Goal: Use online tool/utility: Utilize a website feature to perform a specific function

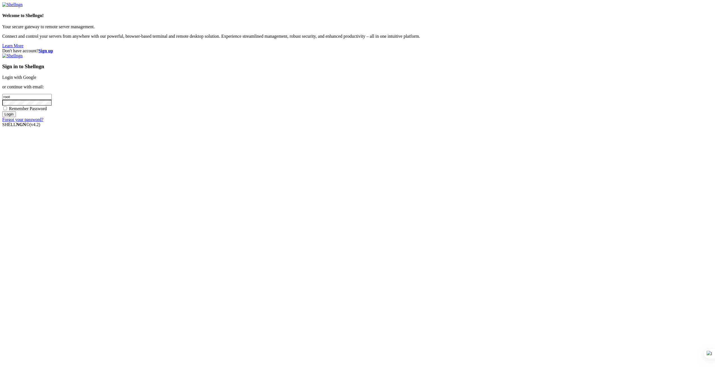
click at [36, 80] on link "Login with Google" at bounding box center [19, 77] width 34 height 5
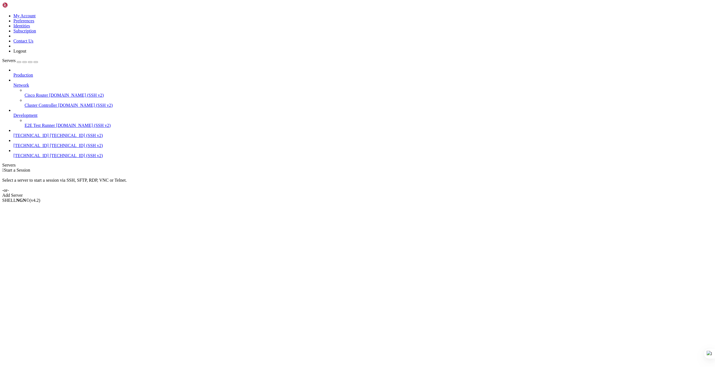
click at [40, 143] on span "[TECHNICAL_ID]" at bounding box center [30, 145] width 35 height 5
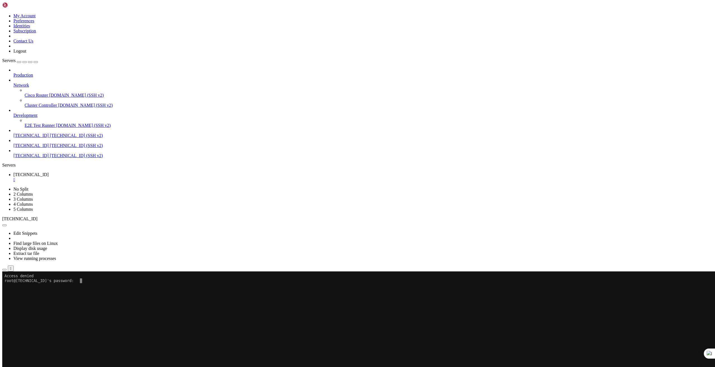
scroll to position [5, 1]
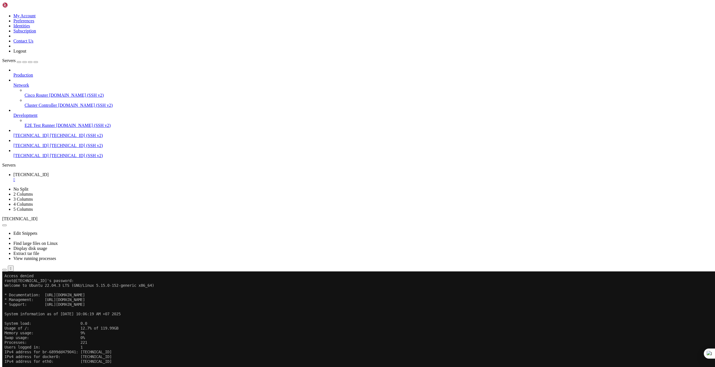
click at [32, 331] on span "Properties" at bounding box center [22, 333] width 18 height 5
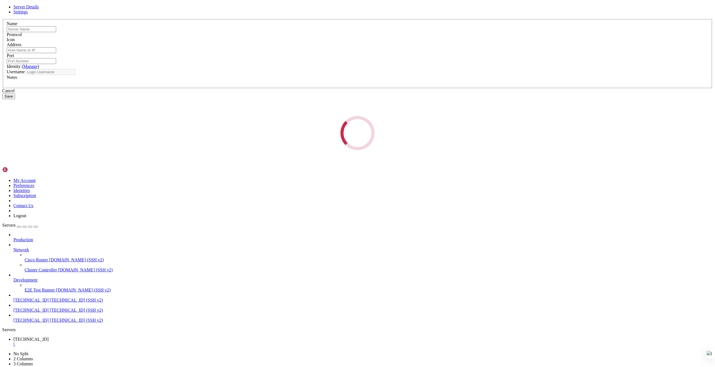
type input "[TECHNICAL_ID]"
type input "24700"
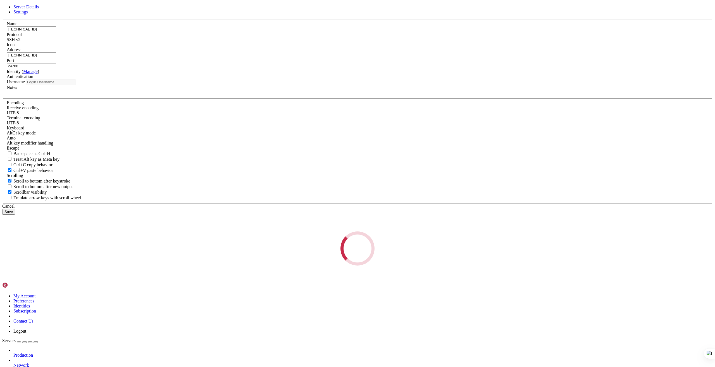
type input "root"
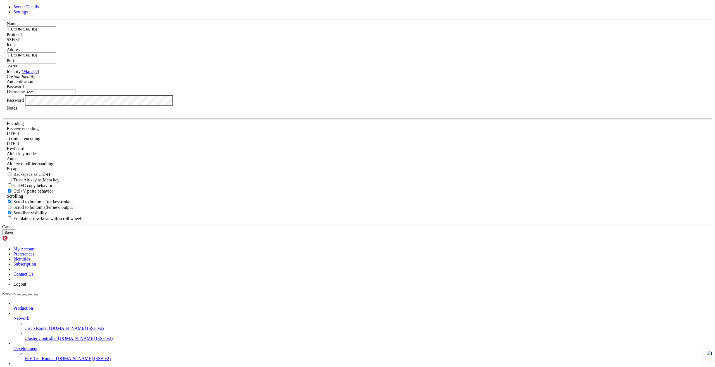
click at [15, 235] on button "Save" at bounding box center [8, 232] width 13 height 6
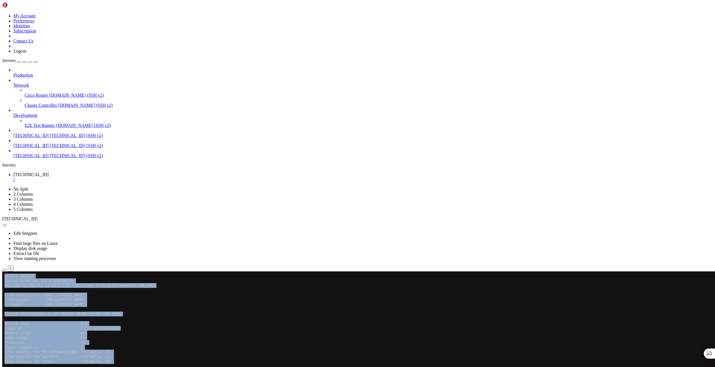
drag, startPoint x: 46, startPoint y: 562, endPoint x: 3, endPoint y: 553, distance: 43.7
drag, startPoint x: 35, startPoint y: 555, endPoint x: 40, endPoint y: 558, distance: 6.0
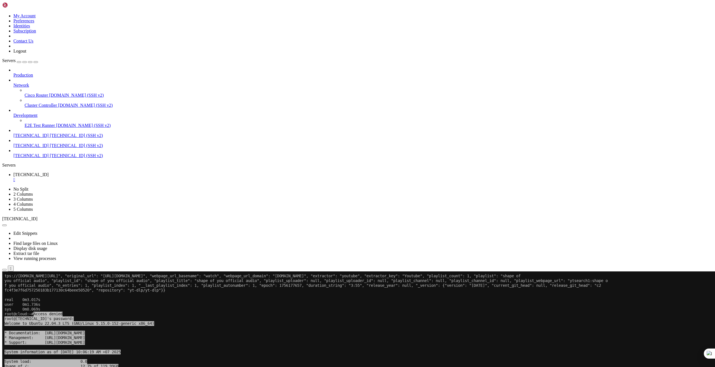
drag, startPoint x: 122, startPoint y: 506, endPoint x: 125, endPoint y: 500, distance: 6.8
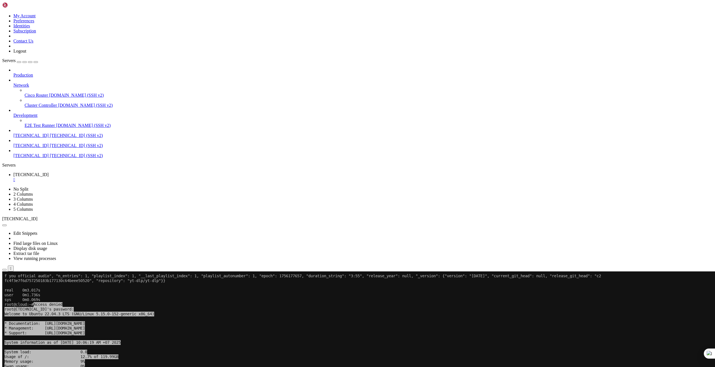
scroll to position [261, 0]
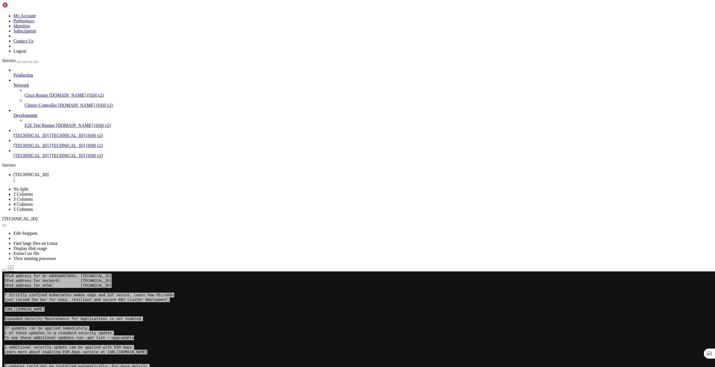
scroll to position [366, 0]
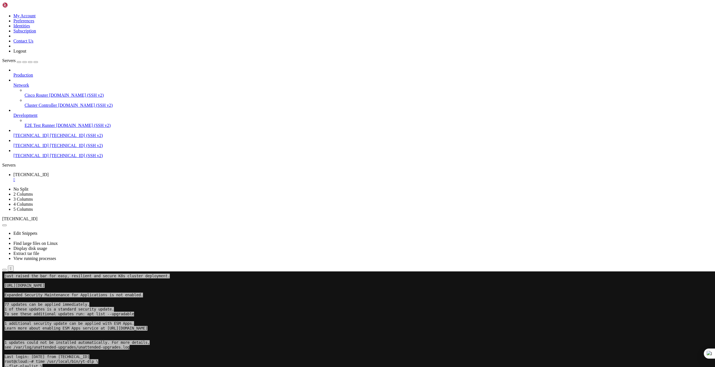
scroll to position [394, 0]
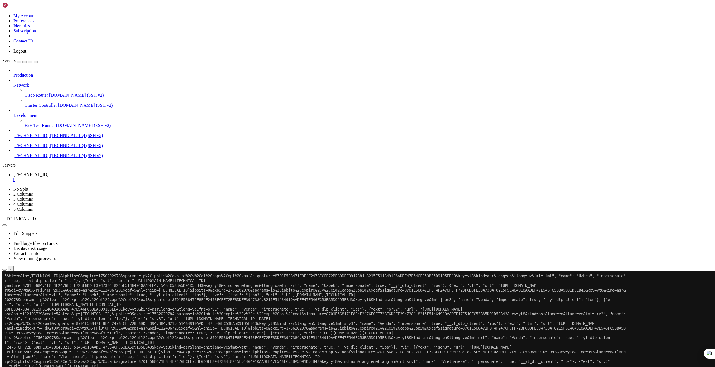
scroll to position [10347, 0]
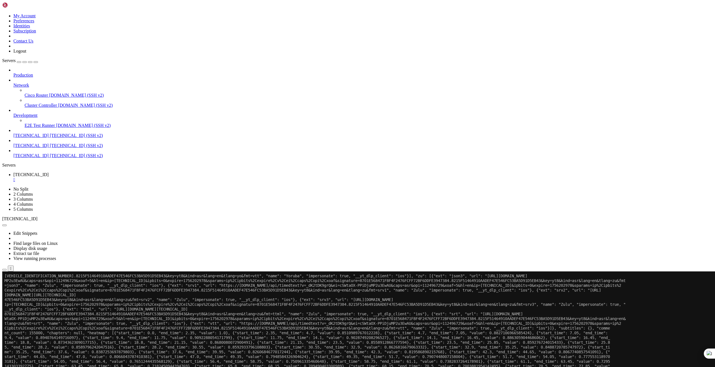
scroll to position [10404, 0]
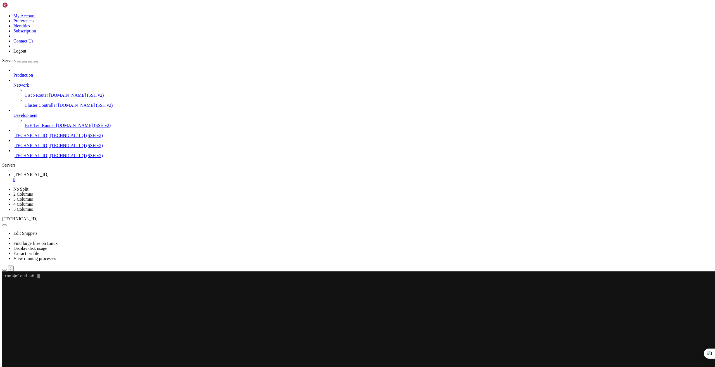
scroll to position [5, 1]
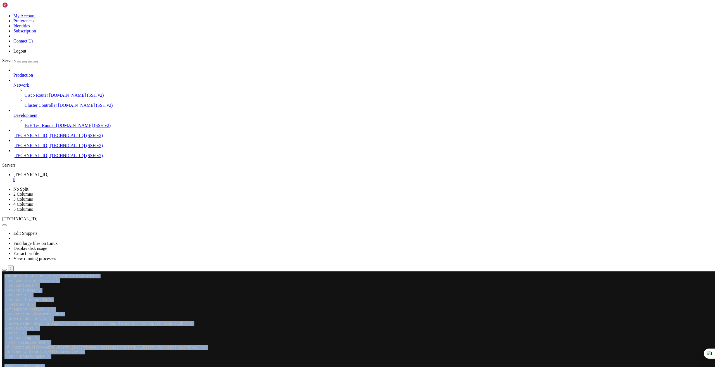
drag, startPoint x: 47, startPoint y: 376, endPoint x: 2, endPoint y: 279, distance: 106.7
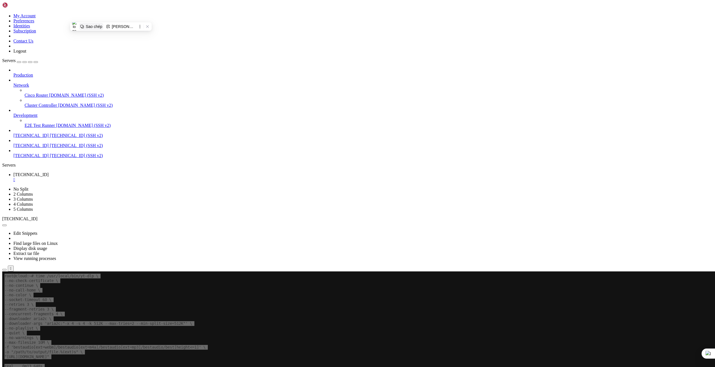
drag, startPoint x: 91, startPoint y: 25, endPoint x: 22, endPoint y: 2, distance: 73.3
click at [91, 25] on div "Sao chép" at bounding box center [94, 26] width 16 height 4
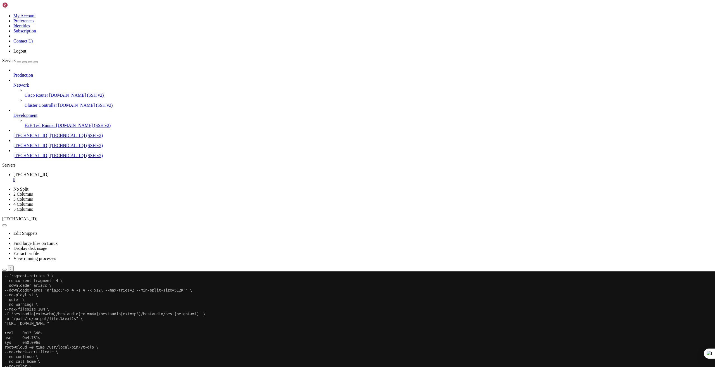
scroll to position [52, 0]
